Goal: Task Accomplishment & Management: Manage account settings

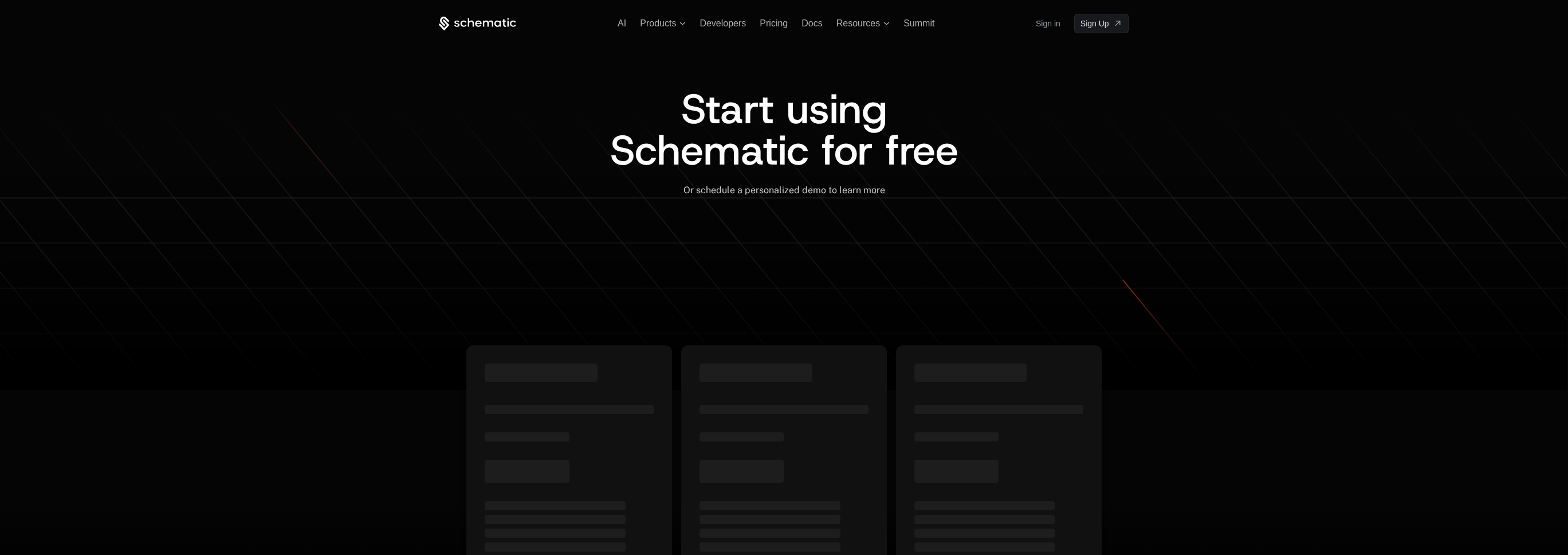
click at [1041, 26] on link "Sign in" at bounding box center [1048, 24] width 24 height 18
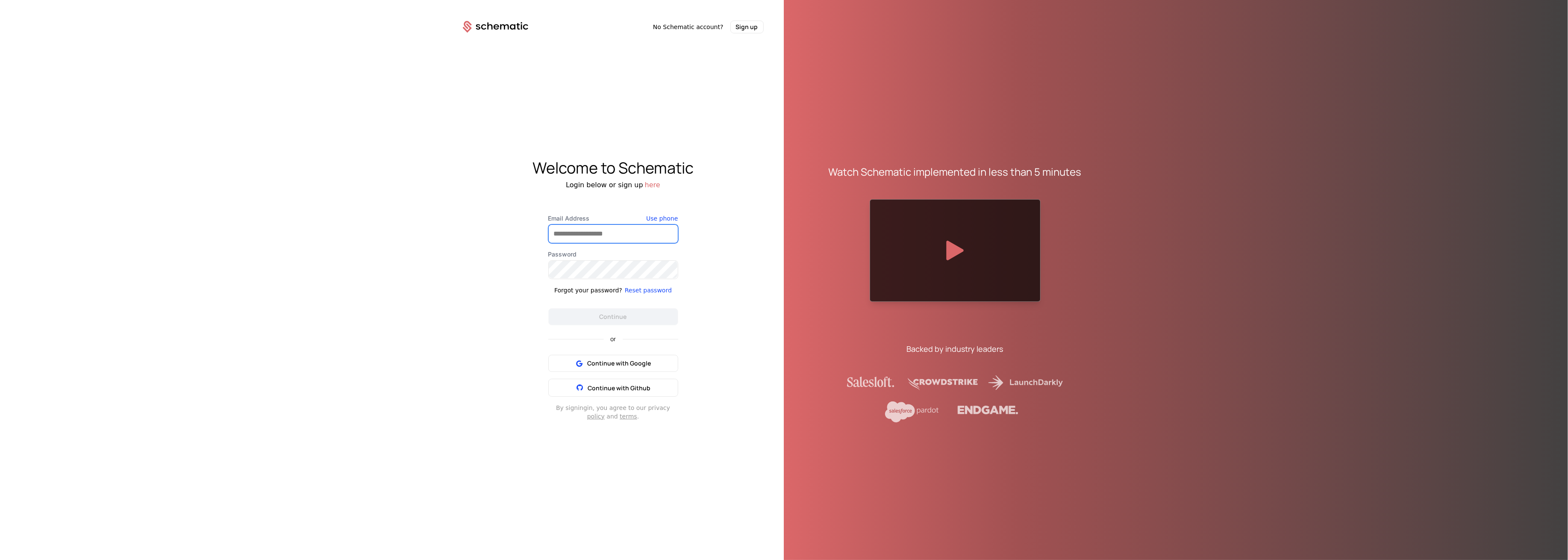
type input "**********"
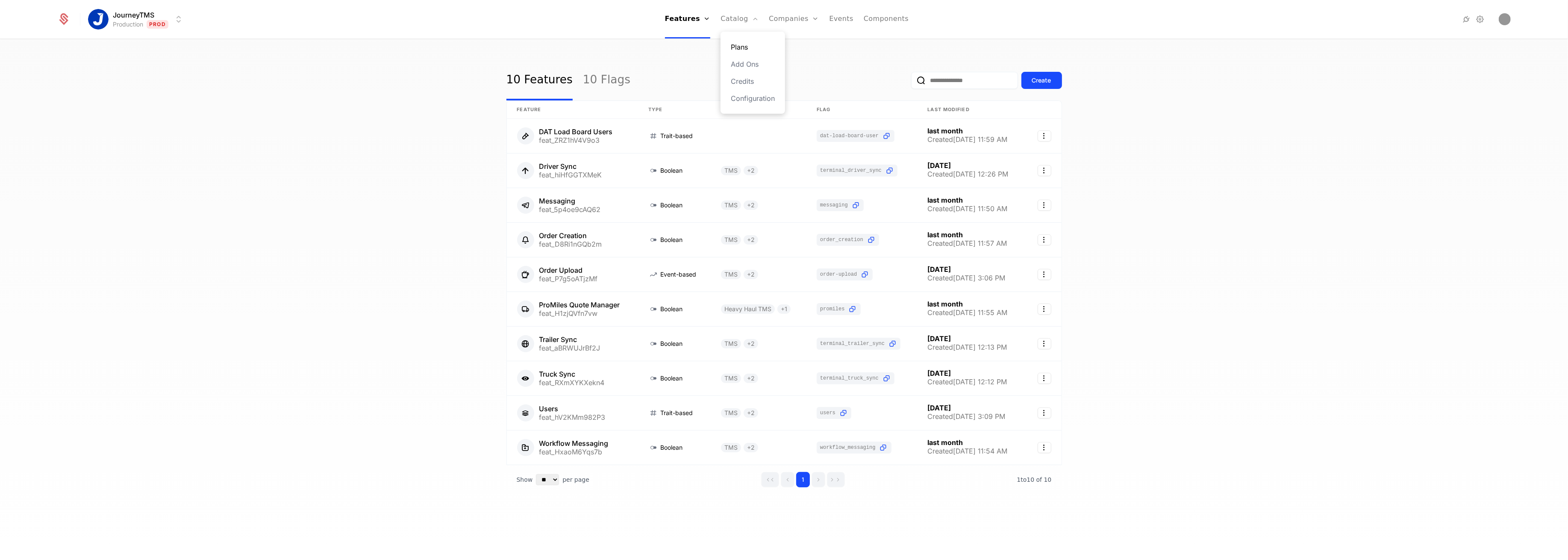
click at [742, 44] on link "Plans" at bounding box center [753, 47] width 44 height 10
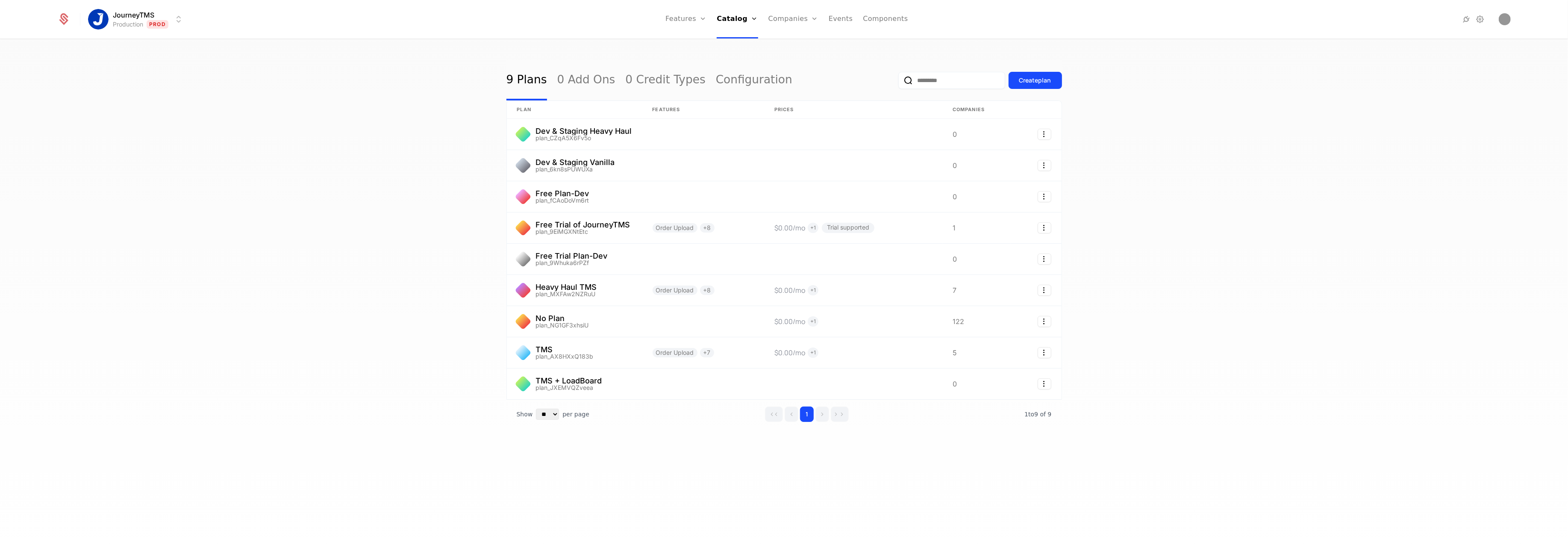
click at [250, 139] on div "9 Plans 0 Add Ons 0 Credit Types Configuration Create plan plan Features Prices…" at bounding box center [784, 302] width 1568 height 525
click at [268, 345] on div "9 Plans 0 Add Ons 0 Credit Types Configuration Create plan plan Features Prices…" at bounding box center [784, 302] width 1568 height 525
click at [187, 340] on div "9 Plans 0 Add Ons 0 Credit Types Configuration Create plan plan Features Prices…" at bounding box center [784, 302] width 1568 height 525
drag, startPoint x: 1188, startPoint y: 399, endPoint x: 1275, endPoint y: 513, distance: 143.4
click at [1188, 399] on div "9 Plans 0 Add Ons 0 Credit Types Configuration Create plan plan Features Prices…" at bounding box center [784, 302] width 1568 height 525
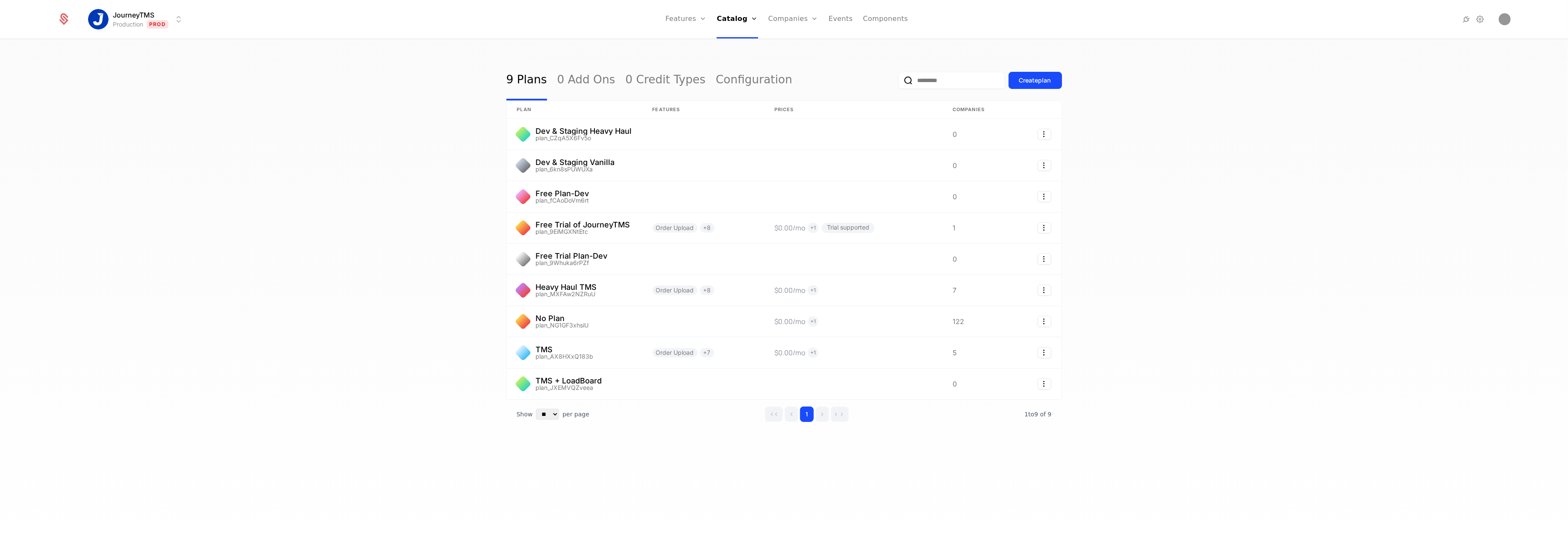
click at [230, 410] on div "9 Plans 0 Add Ons 0 Credit Types Configuration Create plan plan Features Prices…" at bounding box center [784, 302] width 1568 height 525
drag, startPoint x: 166, startPoint y: 130, endPoint x: 172, endPoint y: 125, distance: 7.8
click at [166, 130] on div "9 Plans 0 Add Ons 0 Credit Types Configuration Create plan plan Features Prices…" at bounding box center [784, 302] width 1568 height 525
